Goal: Check status: Check status

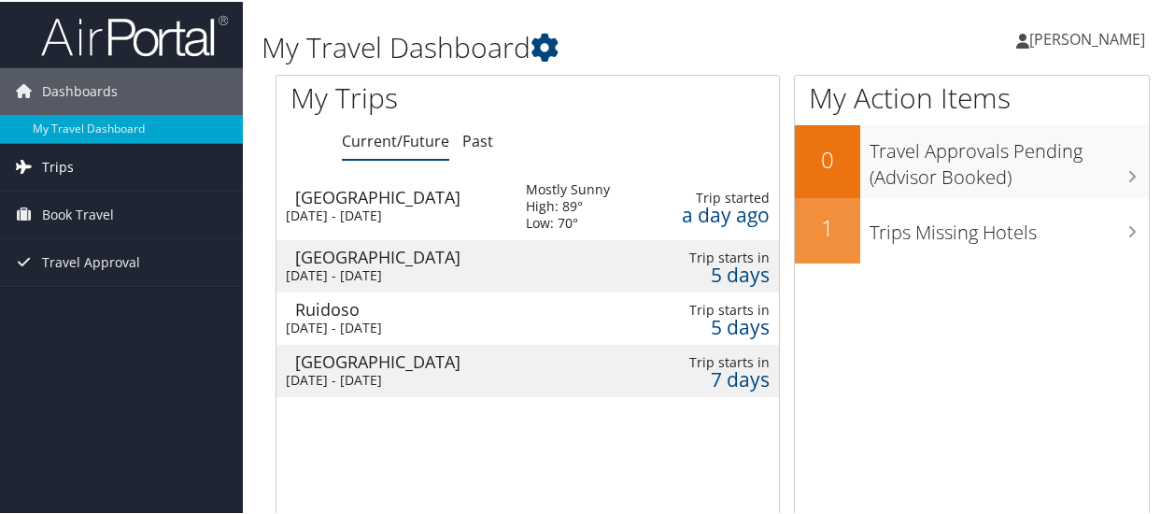
click at [52, 164] on span "Trips" at bounding box center [58, 165] width 32 height 47
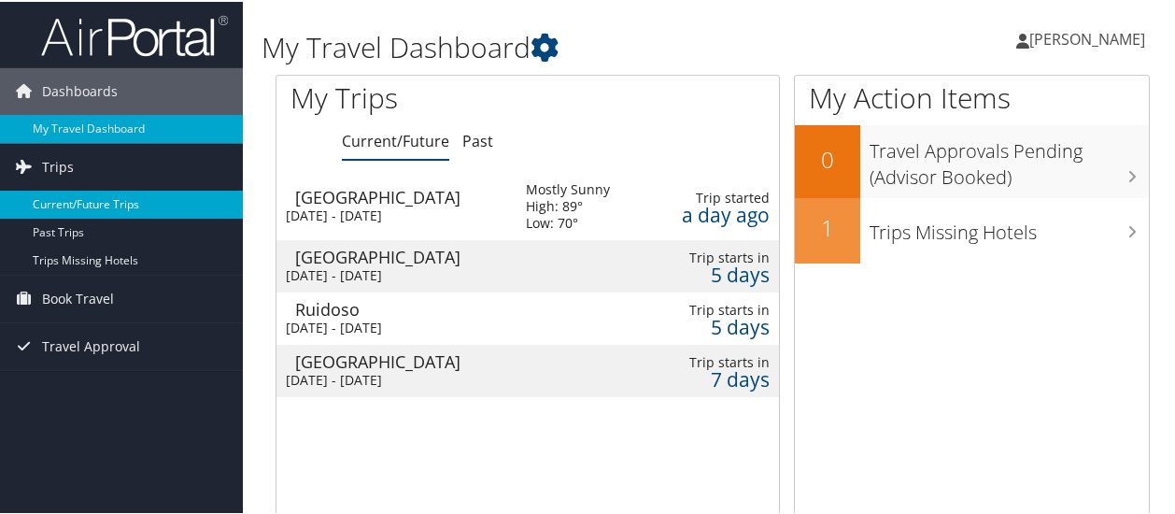
click at [56, 201] on link "Current/Future Trips" at bounding box center [121, 203] width 243 height 28
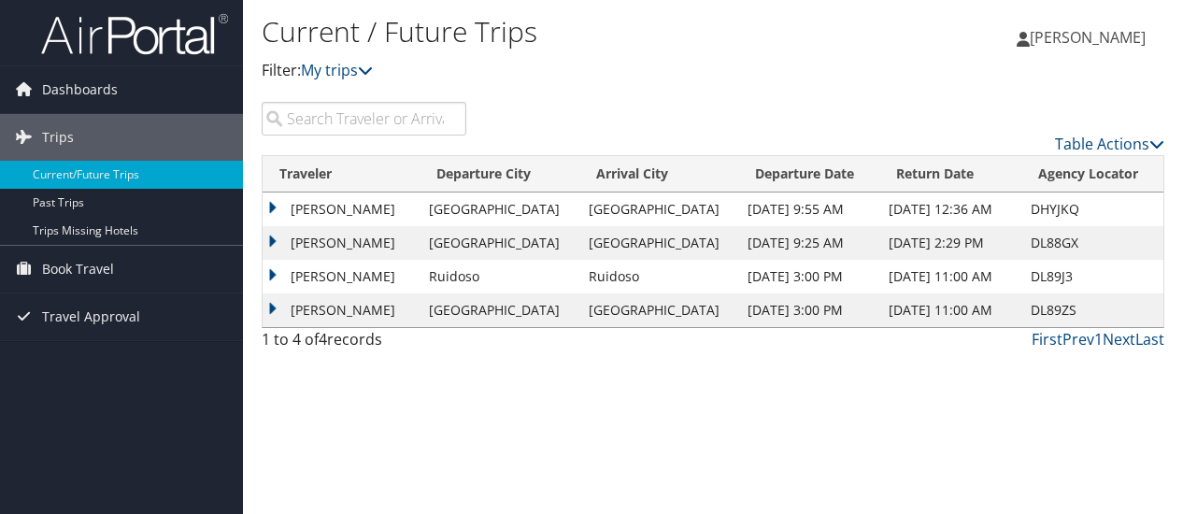
click at [269, 238] on td "[PERSON_NAME]" at bounding box center [341, 243] width 157 height 34
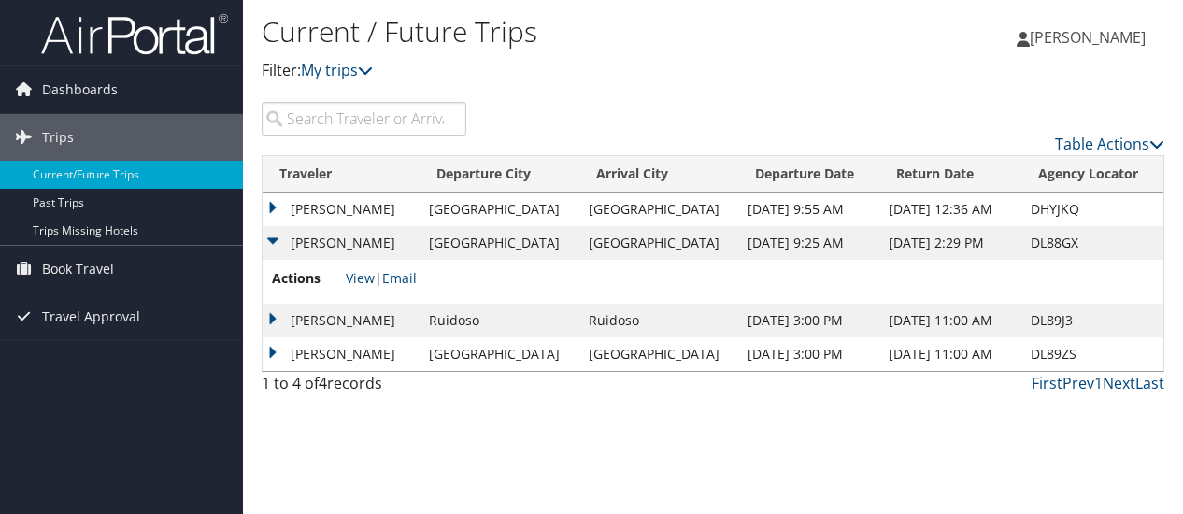
click at [272, 242] on td "[PERSON_NAME]" at bounding box center [341, 243] width 157 height 34
